Goal: Task Accomplishment & Management: Manage account settings

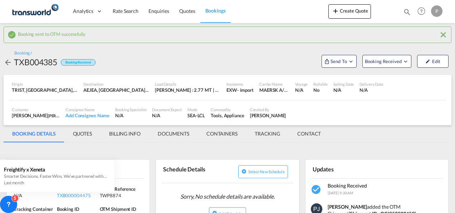
click at [350, 15] on button "Create Quote" at bounding box center [349, 11] width 43 height 14
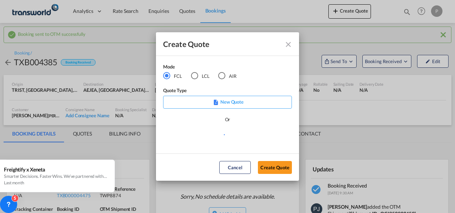
click at [196, 76] on div "LCL" at bounding box center [194, 75] width 7 height 7
click at [278, 169] on button "Create Quote" at bounding box center [275, 167] width 34 height 13
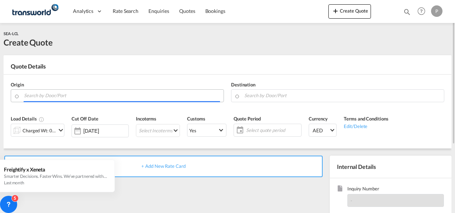
click at [68, 96] on input "Search by Door/Port" at bounding box center [122, 95] width 196 height 13
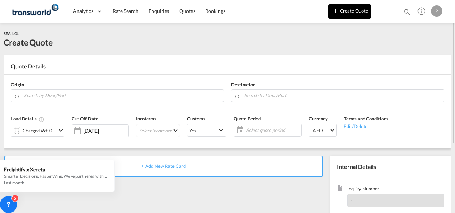
click at [348, 14] on button "Create Quote" at bounding box center [349, 11] width 43 height 14
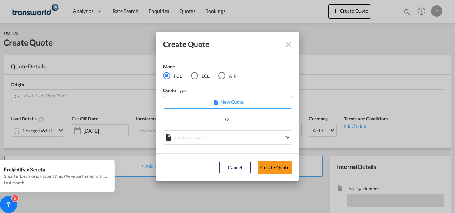
click at [198, 75] on md-radio-button "LCL" at bounding box center [200, 76] width 19 height 8
click at [270, 167] on button "Create Quote" at bounding box center [275, 167] width 34 height 13
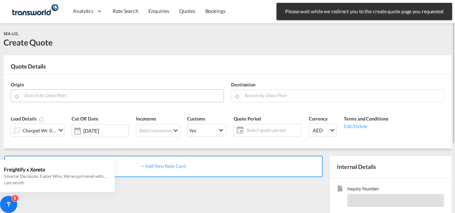
click at [79, 96] on body "Please wait while we redirect you to the create quote page you requested Press …" at bounding box center [227, 106] width 455 height 213
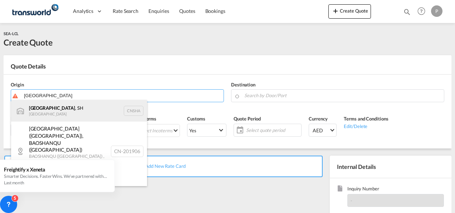
click at [58, 109] on div "[GEOGRAPHIC_DATA] , SH China CNSHA" at bounding box center [79, 110] width 136 height 21
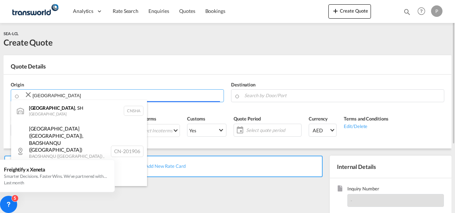
type input "[GEOGRAPHIC_DATA], SH, CNSHA"
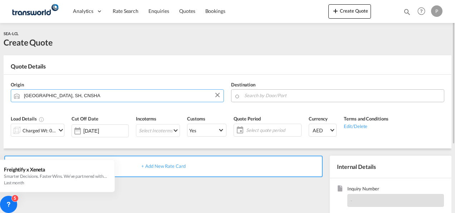
click at [266, 97] on input "Search by Door/Port" at bounding box center [342, 95] width 196 height 13
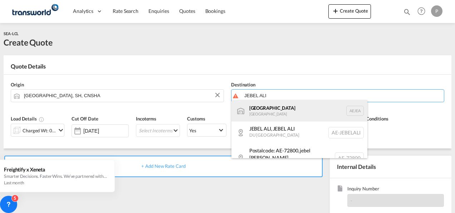
click at [291, 115] on div "[GEOGRAPHIC_DATA] [GEOGRAPHIC_DATA]" at bounding box center [299, 110] width 136 height 21
type input "[GEOGRAPHIC_DATA], [GEOGRAPHIC_DATA]"
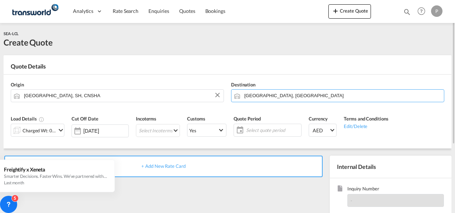
click at [60, 130] on md-icon "icon-chevron-down" at bounding box center [61, 130] width 9 height 9
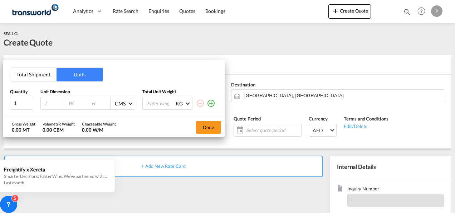
click at [28, 75] on button "Total Shipment" at bounding box center [33, 75] width 46 height 14
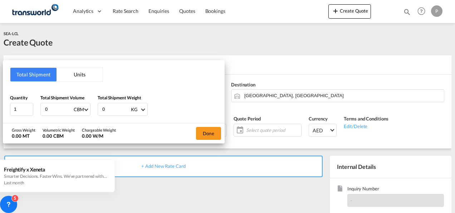
drag, startPoint x: 57, startPoint y: 109, endPoint x: -1, endPoint y: 110, distance: 58.0
click at [0, 110] on html "Analytics Dashboard Rate Search Enquiries Quotes Bookings Analytics" at bounding box center [227, 106] width 455 height 213
type input "1.7"
type input "1700"
click at [210, 136] on button "Done" at bounding box center [208, 133] width 25 height 13
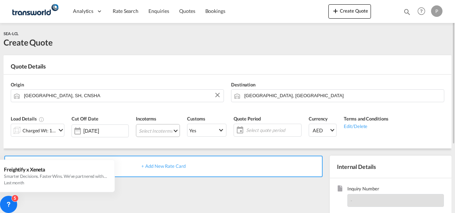
click at [165, 132] on md-select "Select Incoterms EXW - import Ex Works CFR - export Cost and Freight CPT - expo…" at bounding box center [158, 130] width 44 height 13
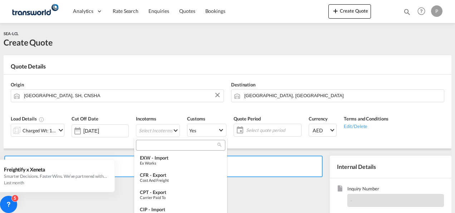
click at [166, 145] on input "search" at bounding box center [177, 145] width 79 height 6
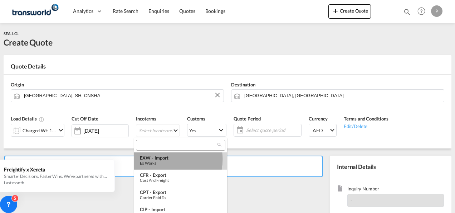
click at [165, 159] on div "EXW - import" at bounding box center [181, 158] width 82 height 6
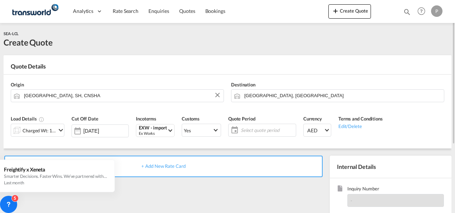
click at [247, 128] on span "Select quote period" at bounding box center [267, 130] width 53 height 6
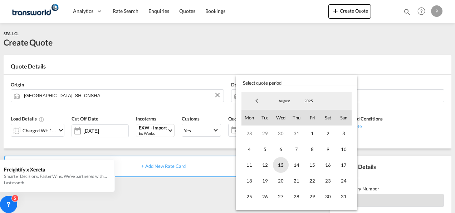
click at [280, 164] on span "13" at bounding box center [281, 165] width 16 height 16
click at [342, 197] on span "31" at bounding box center [344, 196] width 16 height 16
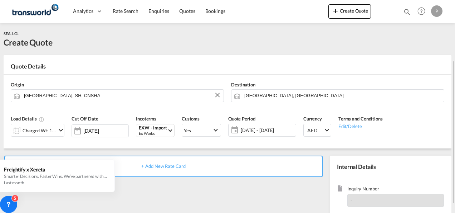
scroll to position [101, 0]
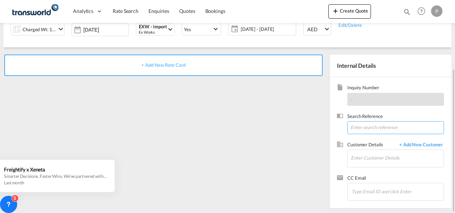
click at [366, 125] on input at bounding box center [395, 127] width 97 height 13
click at [371, 126] on input at bounding box center [395, 127] width 97 height 13
paste input "TWP8872"
type input "TWP8872"
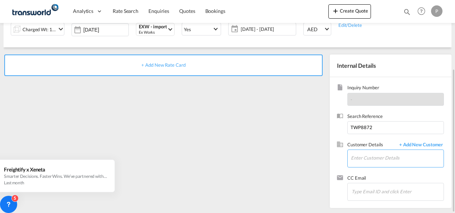
click at [375, 154] on input "Enter Customer Details" at bounding box center [397, 158] width 93 height 16
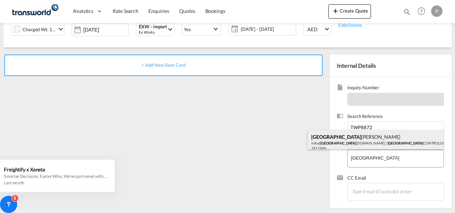
click at [333, 143] on div "Belfast [PERSON_NAME] info@ [GEOGRAPHIC_DATA] [DOMAIN_NAME] | BELFAST CONTROLS …" at bounding box center [376, 142] width 136 height 24
type input "BELFAST CONTROLS EQUIPMENT TRADING L.L.C, Belfast [PERSON_NAME], [EMAIL_ADDRESS…"
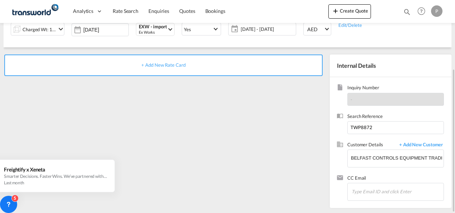
click at [169, 64] on span "+ Add New Rate Card" at bounding box center [163, 65] width 44 height 6
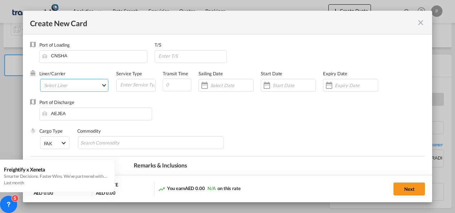
click at [78, 86] on md-select "Select Liner 2HM LOGISTICS D.O.O 2HM LOGISTICS D.O.O. / TDWC-CAPODISTRI 2HM LOG…" at bounding box center [74, 85] width 69 height 13
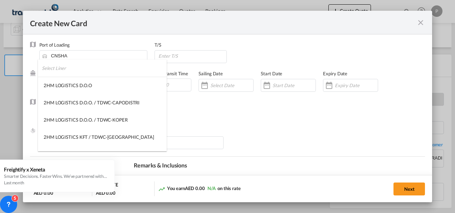
click at [84, 72] on input "search" at bounding box center [104, 67] width 125 height 17
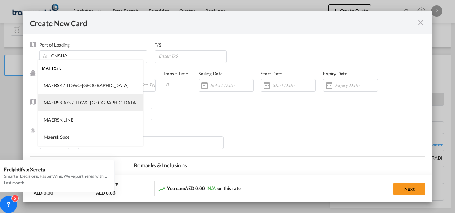
type input "MAERSK"
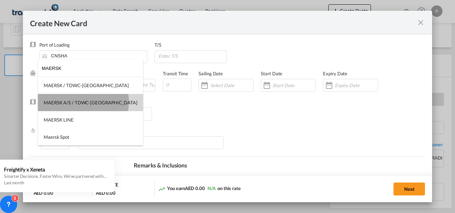
click at [83, 102] on div "MAERSK A/S / TDWC-[GEOGRAPHIC_DATA]" at bounding box center [91, 102] width 94 height 6
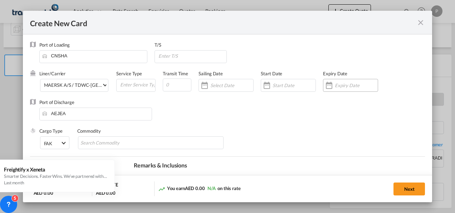
click at [340, 84] on input "Create New Card ..." at bounding box center [356, 85] width 43 height 6
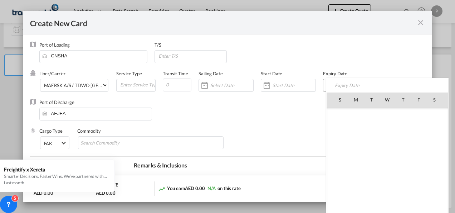
scroll to position [165646, 0]
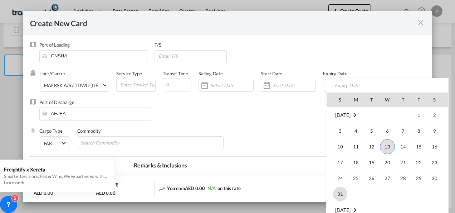
click at [341, 190] on span "31" at bounding box center [340, 193] width 14 height 14
type input "[DATE]"
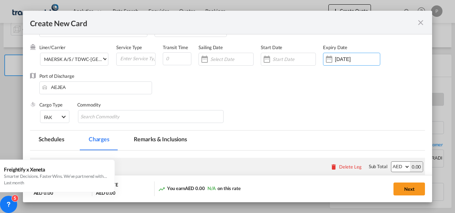
scroll to position [36, 0]
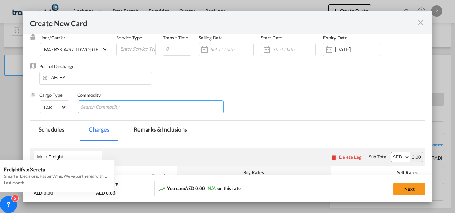
click at [119, 108] on input "Chips input." at bounding box center [113, 106] width 65 height 11
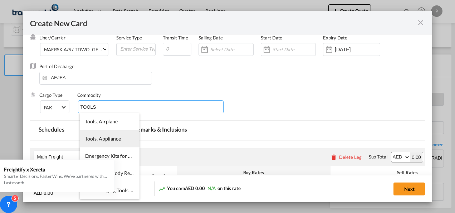
type input "TOOLS"
click at [107, 140] on span "Tools, Appliance" at bounding box center [103, 138] width 36 height 6
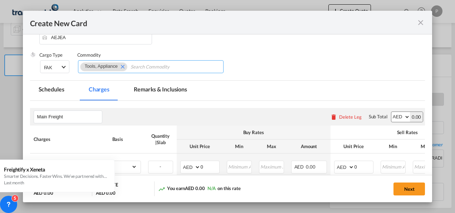
scroll to position [107, 0]
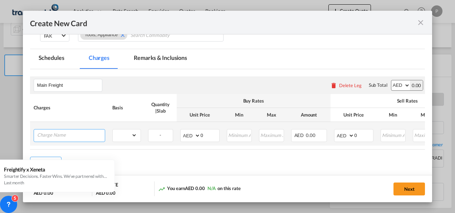
click at [67, 135] on input "Charge Name" at bounding box center [71, 134] width 68 height 11
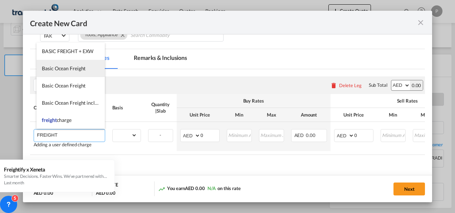
click at [64, 69] on span "Basic Ocean Freight" at bounding box center [64, 68] width 44 height 6
type input "Basic Ocean Freight"
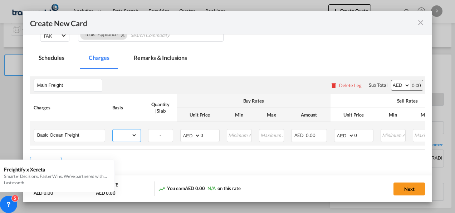
click at [133, 133] on select "gross_weight volumetric_weight per_shipment per_bl per_km per_hawb per_kg flat …" at bounding box center [125, 134] width 24 height 11
select select "per_shipment"
click at [113, 129] on select "gross_weight volumetric_weight per_shipment per_bl per_km per_hawb per_kg flat …" at bounding box center [125, 134] width 24 height 11
click at [207, 132] on input "0" at bounding box center [210, 134] width 19 height 11
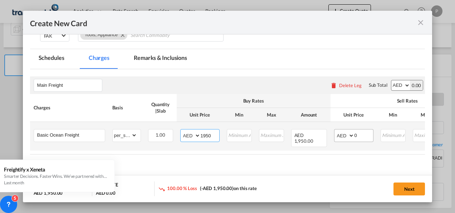
type input "1950"
click at [365, 133] on input "0" at bounding box center [364, 134] width 19 height 11
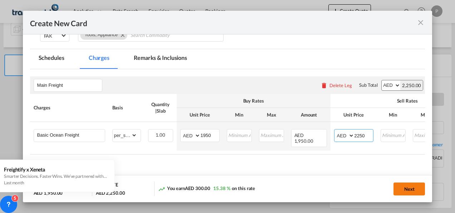
type input "2250"
click at [408, 190] on button "Next" at bounding box center [409, 188] width 31 height 13
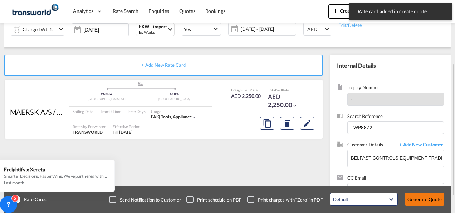
click at [425, 200] on button "Generate Quote" at bounding box center [424, 198] width 39 height 13
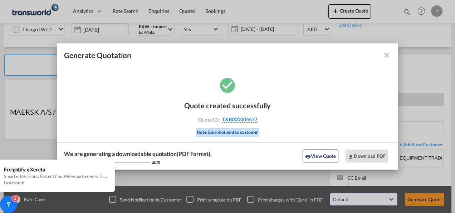
click at [241, 118] on span "TXB000004477" at bounding box center [239, 119] width 35 height 6
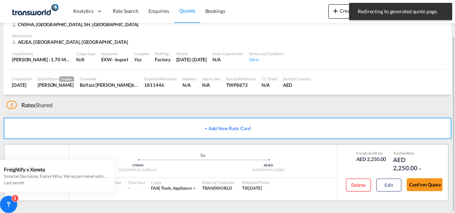
scroll to position [44, 0]
click at [424, 185] on button "Confirm Quote" at bounding box center [425, 184] width 36 height 13
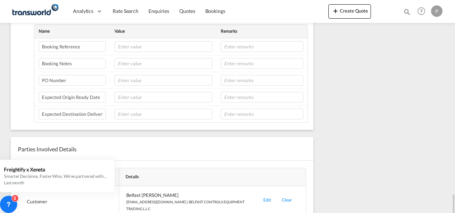
scroll to position [288, 0]
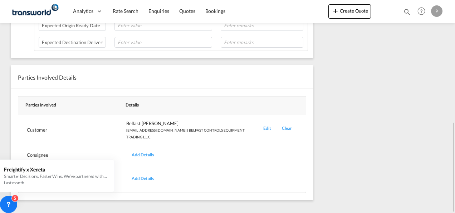
click at [263, 123] on div "Edit" at bounding box center [267, 130] width 19 height 20
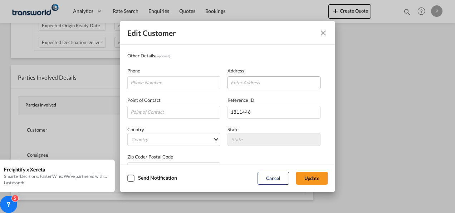
scroll to position [84, 0]
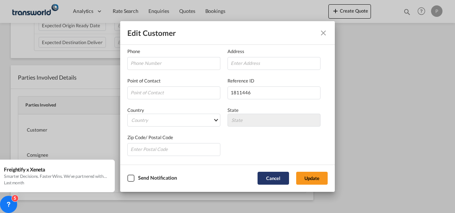
click at [268, 176] on button "Cancel" at bounding box center [273, 177] width 31 height 13
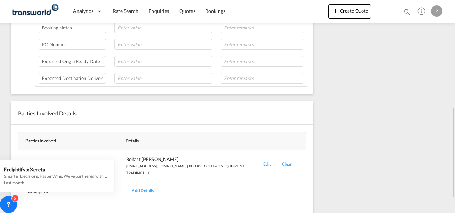
scroll to position [37, 0]
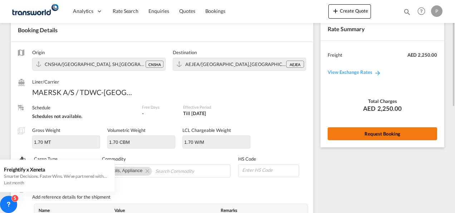
click at [365, 132] on button "Request Booking" at bounding box center [382, 133] width 109 height 13
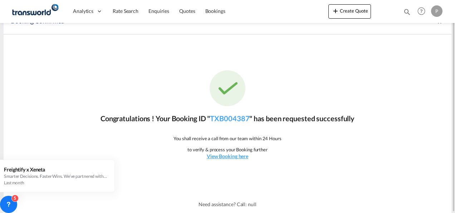
scroll to position [13, 0]
click at [233, 118] on link "TXB004387" at bounding box center [229, 118] width 39 height 9
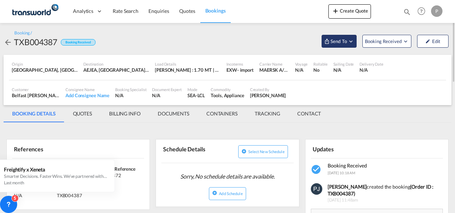
click at [351, 42] on md-icon "Open demo menu" at bounding box center [351, 41] width 6 height 6
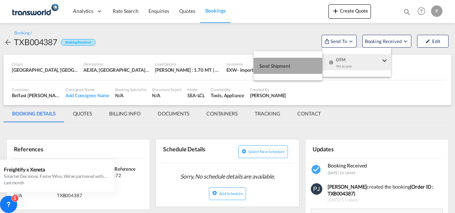
click at [281, 68] on span "Send Shipment" at bounding box center [274, 65] width 31 height 11
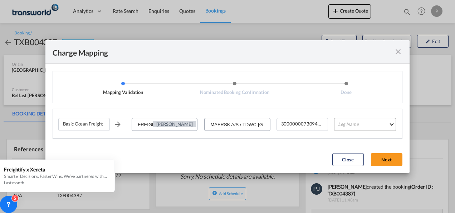
click at [354, 124] on md-select "Leg Name HANDLING ORIGIN VESSEL HANDLING DESTINATION OTHERS TL PICK UP CUSTOMS …" at bounding box center [365, 124] width 62 height 13
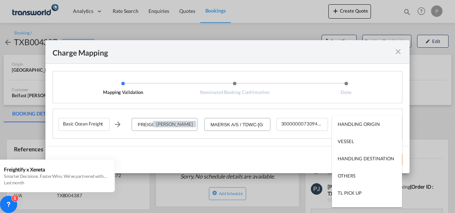
type md-option "HANDLING ORIGIN"
type md-option "VESSEL"
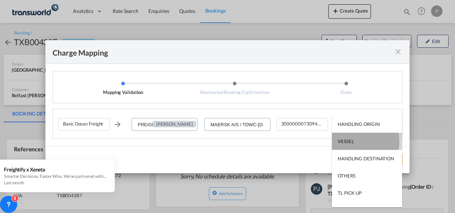
click at [354, 141] on md-option "VESSEL" at bounding box center [367, 140] width 70 height 17
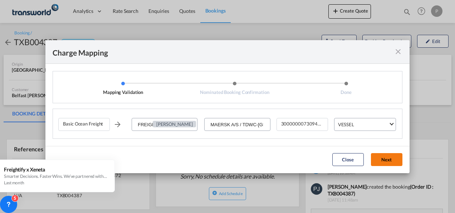
click at [384, 160] on button "Next" at bounding box center [386, 159] width 31 height 13
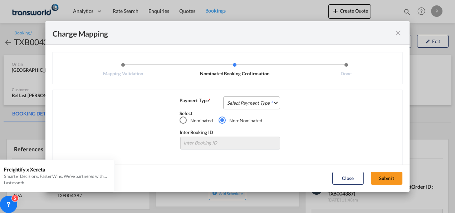
click at [241, 104] on md-select "Select Payment Type COLLECT PREPAID" at bounding box center [251, 102] width 57 height 13
click at [238, 103] on div "COLLECT" at bounding box center [235, 102] width 20 height 6
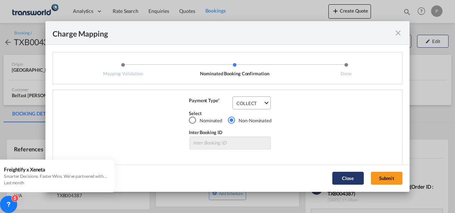
click at [378, 177] on button "Submit" at bounding box center [386, 177] width 31 height 13
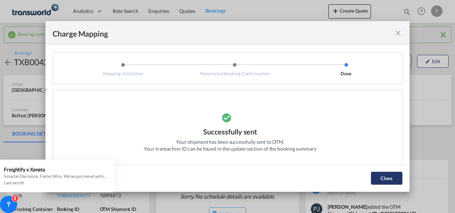
click at [388, 179] on button "Close" at bounding box center [386, 177] width 31 height 13
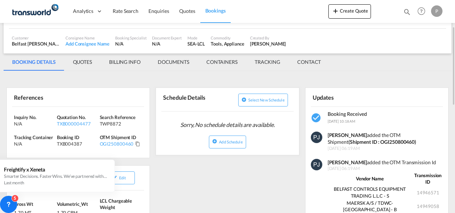
scroll to position [107, 0]
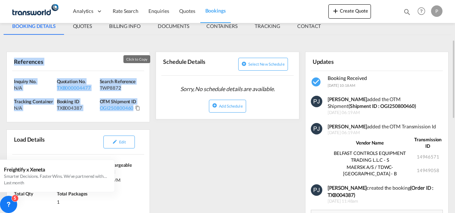
drag, startPoint x: 14, startPoint y: 62, endPoint x: 134, endPoint y: 106, distance: 128.0
click at [134, 106] on div "References Inquiry No. N/A Quotation No. TXB000004477 Search Reference TWP8872 …" at bounding box center [77, 87] width 143 height 70
copy div "References Inquiry No. N/A Quotation No. TXB000004477 Search Reference TWP8872 …"
